Goal: Transaction & Acquisition: Purchase product/service

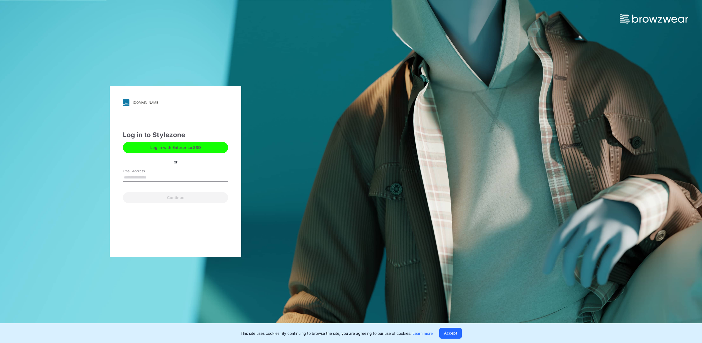
click at [137, 180] on input "Email Address" at bounding box center [175, 178] width 105 height 8
click at [166, 179] on input "*********" at bounding box center [175, 178] width 105 height 8
click at [163, 179] on input "**********" at bounding box center [175, 178] width 105 height 8
type input "**********"
click at [123, 192] on button "Continue" at bounding box center [175, 197] width 105 height 11
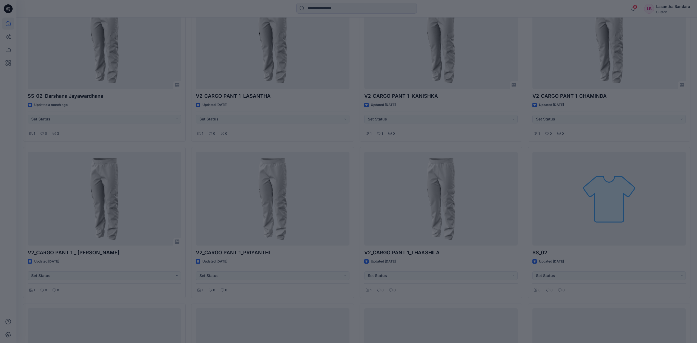
scroll to position [274, 0]
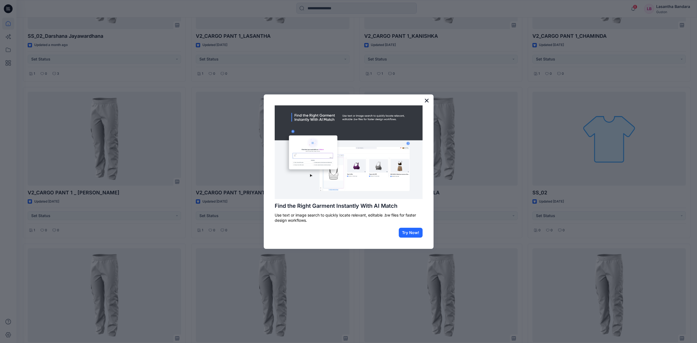
click at [428, 100] on button "×" at bounding box center [426, 100] width 5 height 9
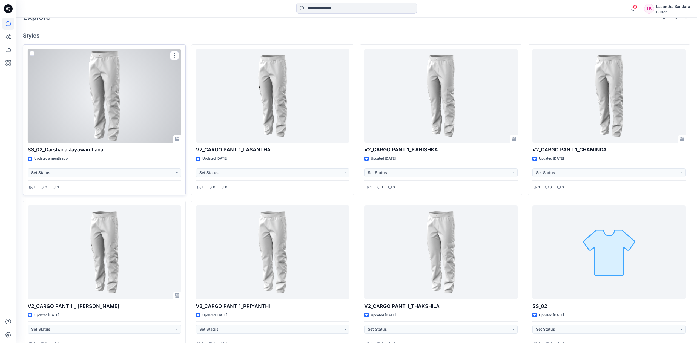
scroll to position [0, 0]
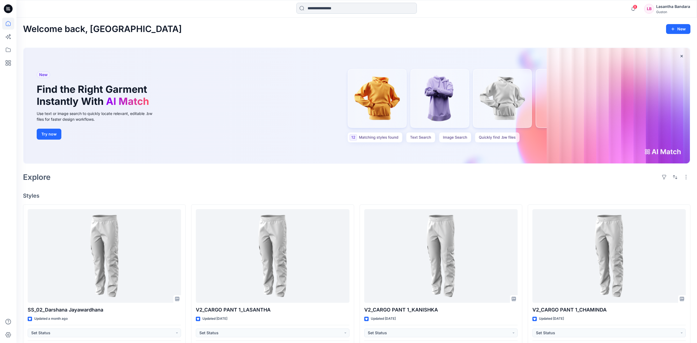
click at [332, 6] on input at bounding box center [357, 8] width 121 height 11
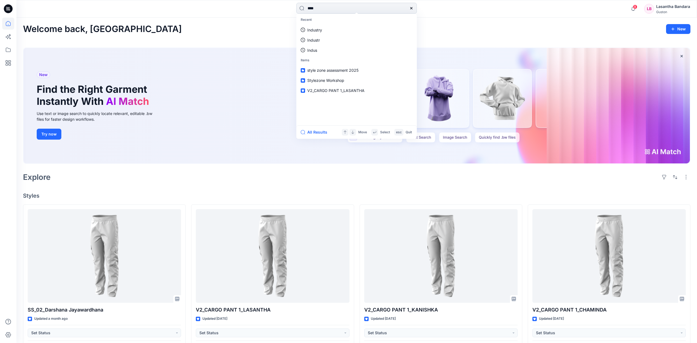
type input "****"
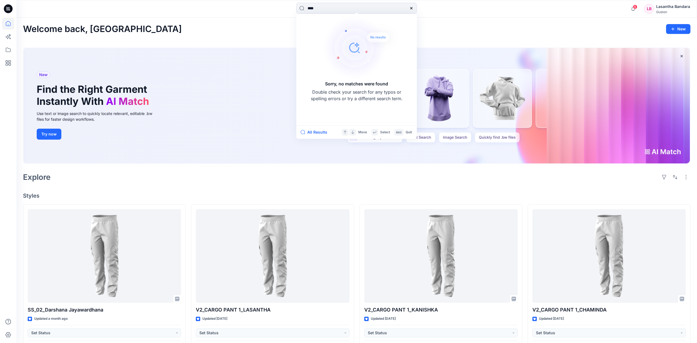
click at [204, 124] on div "New Find the Right Garment Instantly With AI Match Use text or image search to …" at bounding box center [357, 106] width 667 height 116
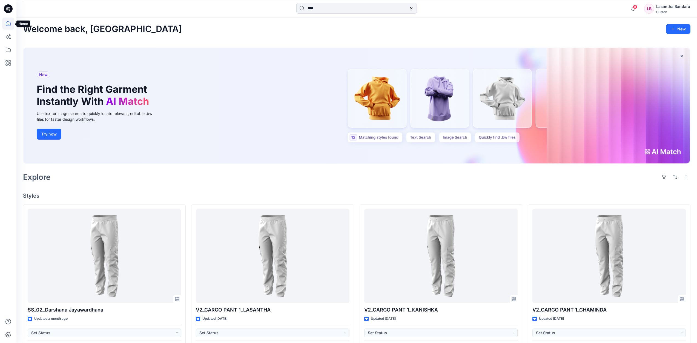
click at [10, 22] on icon at bounding box center [8, 24] width 12 height 12
click at [7, 51] on icon at bounding box center [8, 50] width 12 height 12
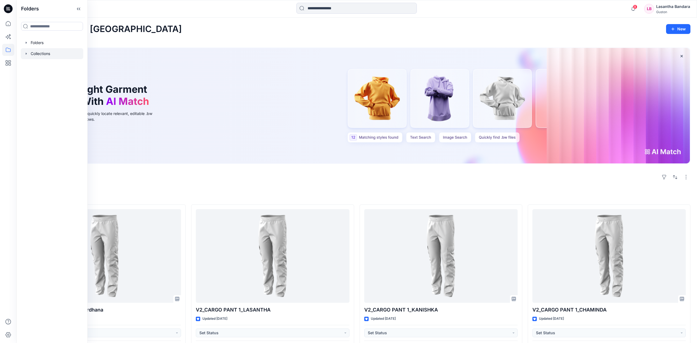
click at [25, 54] on icon "button" at bounding box center [26, 54] width 4 height 4
click at [25, 43] on icon "button" at bounding box center [26, 43] width 4 height 4
click at [29, 76] on div at bounding box center [52, 75] width 62 height 11
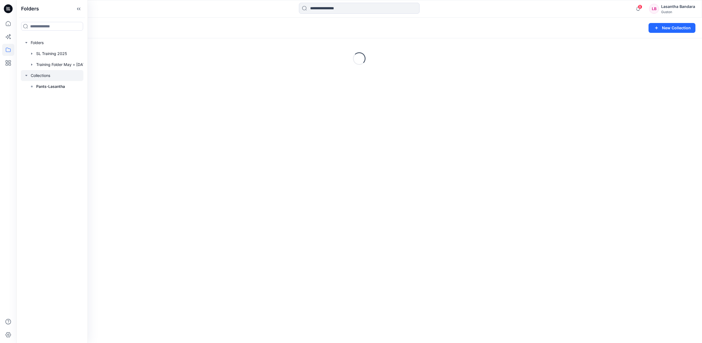
click at [27, 75] on icon "button" at bounding box center [26, 75] width 2 height 1
click at [27, 75] on icon "button" at bounding box center [26, 75] width 4 height 4
click at [7, 24] on icon at bounding box center [8, 24] width 12 height 12
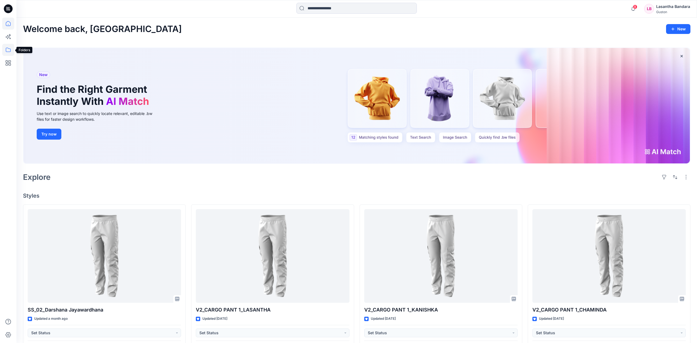
click at [8, 51] on icon at bounding box center [8, 50] width 12 height 12
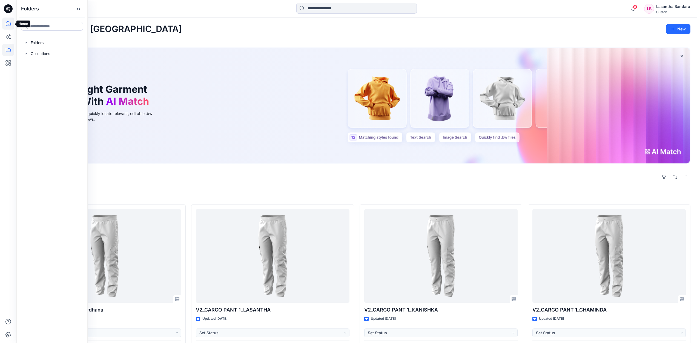
click at [6, 25] on icon at bounding box center [8, 23] width 5 height 5
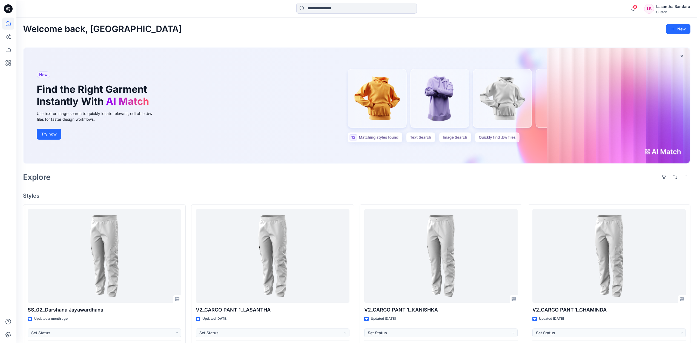
click at [11, 8] on icon at bounding box center [8, 8] width 9 height 9
click at [8, 7] on icon at bounding box center [8, 8] width 9 height 9
click at [10, 49] on icon at bounding box center [8, 50] width 5 height 4
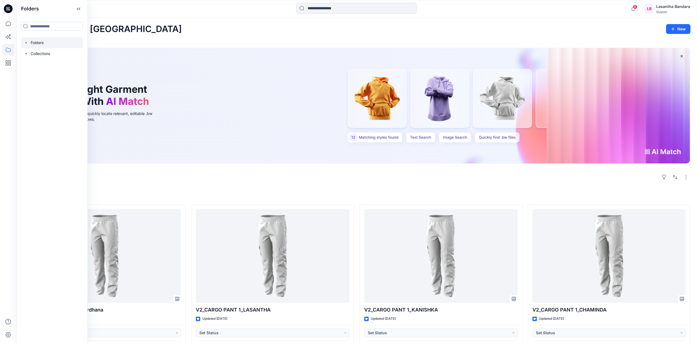
click at [27, 42] on icon "button" at bounding box center [26, 43] width 4 height 4
click at [27, 76] on icon "button" at bounding box center [26, 75] width 4 height 4
click at [10, 7] on icon at bounding box center [8, 8] width 9 height 9
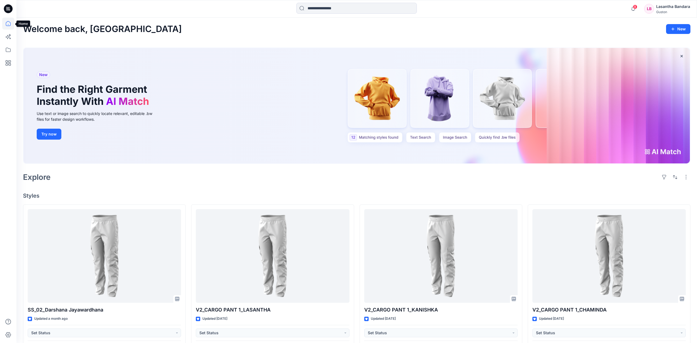
click at [8, 23] on icon at bounding box center [8, 24] width 12 height 12
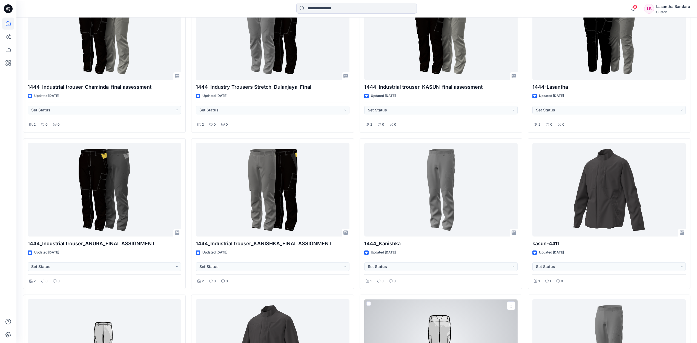
scroll to position [850, 0]
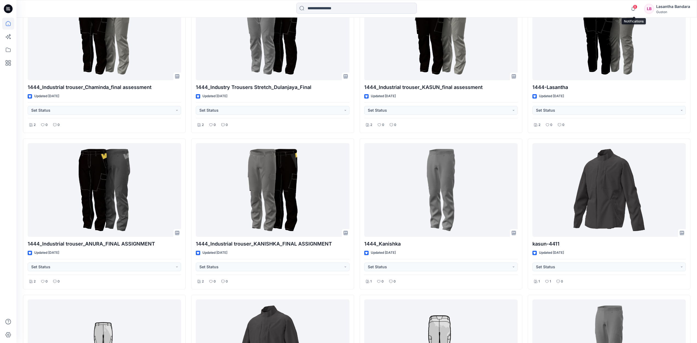
click at [636, 8] on span "8" at bounding box center [635, 7] width 4 height 4
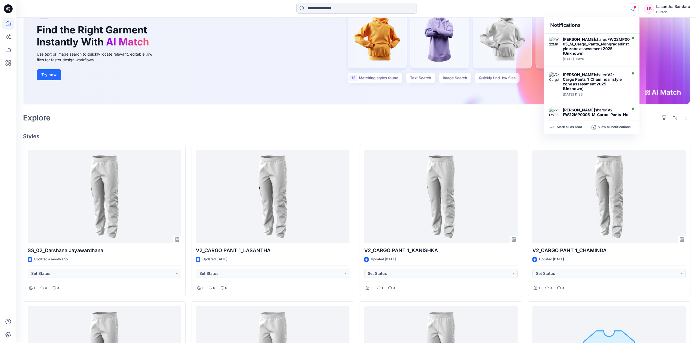
scroll to position [0, 0]
